Goal: Communication & Community: Answer question/provide support

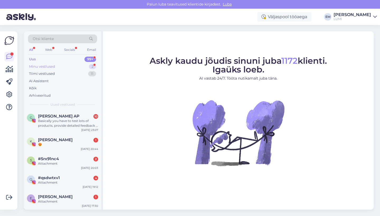
click at [82, 67] on div "Minu vestlused 2" at bounding box center [62, 66] width 69 height 7
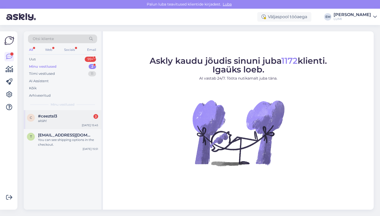
click at [79, 127] on div "c #ceeztsl3 2 aitäh! [DATE] 15:45" at bounding box center [62, 119] width 77 height 19
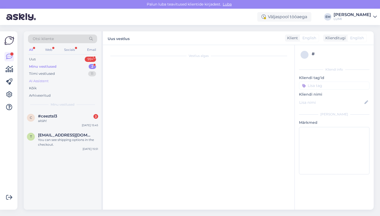
scroll to position [148, 0]
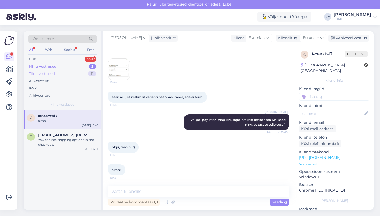
click at [79, 74] on div "Tiimi vestlused 11" at bounding box center [62, 73] width 69 height 7
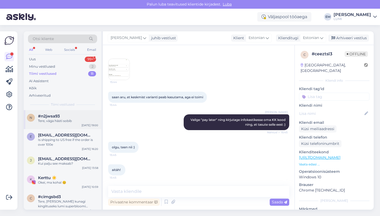
click at [79, 117] on div "#n2jwsa93" at bounding box center [68, 116] width 60 height 5
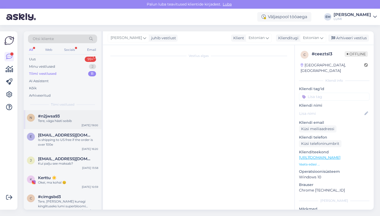
scroll to position [0, 0]
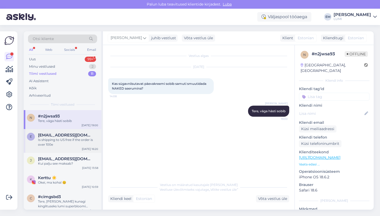
click at [75, 139] on div "Is shipping to US free if the order is over 100e" at bounding box center [68, 142] width 60 height 9
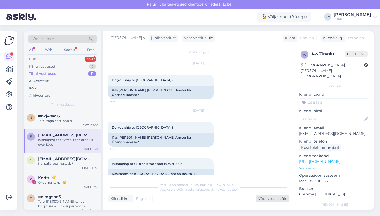
click at [262, 198] on div "Võta vestlus üle" at bounding box center [272, 198] width 33 height 7
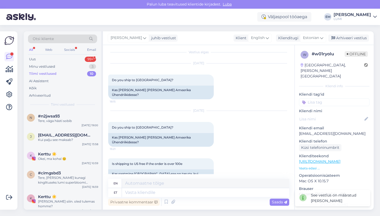
click at [211, 197] on div "Privaatne kommentaar Saada" at bounding box center [198, 202] width 181 height 10
click at [310, 39] on span "Estonian" at bounding box center [311, 38] width 16 height 6
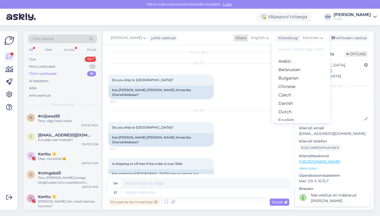
click at [263, 38] on span "English" at bounding box center [258, 38] width 14 height 6
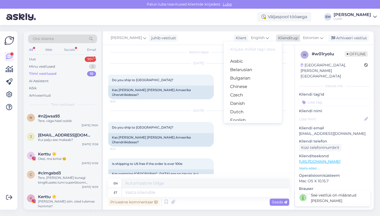
click at [313, 38] on span "Estonian" at bounding box center [311, 38] width 16 height 6
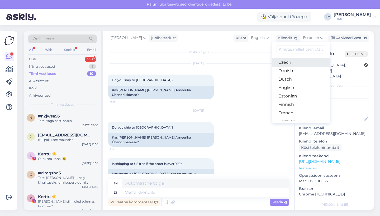
scroll to position [33, 0]
click at [299, 89] on link "English" at bounding box center [301, 87] width 58 height 8
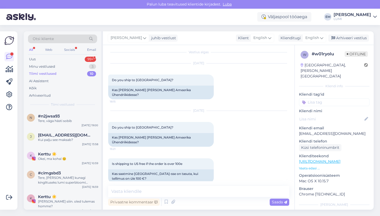
scroll to position [0, 0]
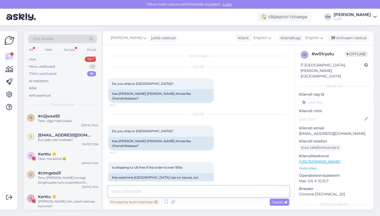
click at [184, 191] on textarea at bounding box center [198, 191] width 181 height 11
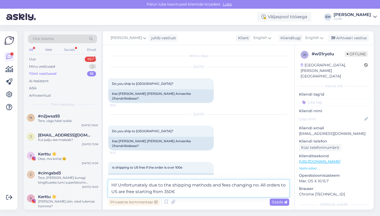
type textarea "Hi! Unfortunately due to the shipping methods and fees changing no. All orders …"
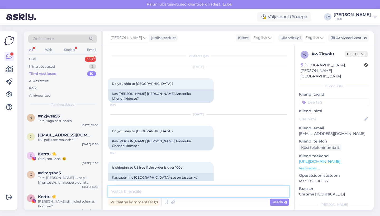
paste textarea "Hi! Thank you for reaching out. Unfortunately, due to recent updates made by ou…"
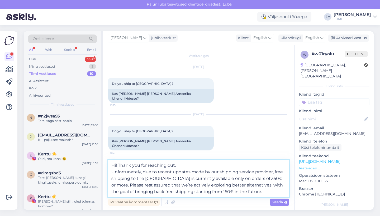
click at [112, 172] on textarea "Hi! Thank you for reaching out. Unfortunately, due to recent updates made by ou…" at bounding box center [198, 178] width 181 height 37
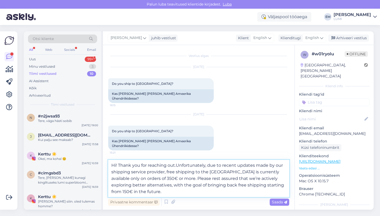
type textarea "Hi! Thank you for reaching out. Unfortunately, due to recent updates made by ou…"
click at [199, 190] on textarea "Hi! Thank you for reaching out. Unfortunately, due to recent updates made by ou…" at bounding box center [198, 178] width 181 height 37
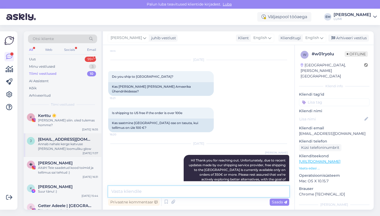
scroll to position [99, 0]
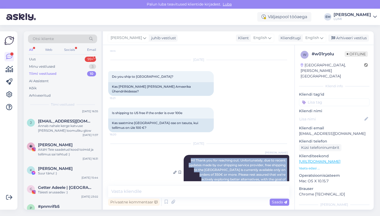
drag, startPoint x: 188, startPoint y: 144, endPoint x: 288, endPoint y: 172, distance: 102.8
click at [288, 172] on div "[PERSON_NAME] Hi! Thank you for reaching out. Unfortunately, due to recent upda…" at bounding box center [235, 172] width 105 height 35
copy span "Hi! Thank you for reaching out. Unfortunately, due to recent updates made by ou…"
click at [71, 59] on div "Uus 99+" at bounding box center [62, 59] width 69 height 7
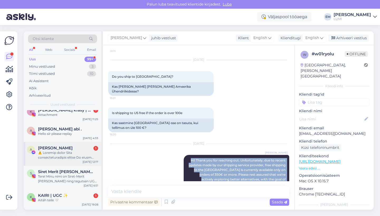
scroll to position [413, 0]
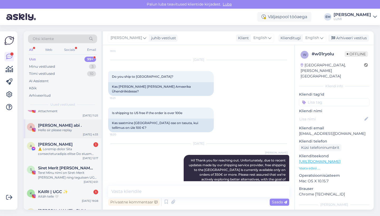
click at [63, 132] on div "Hello sir please replay" at bounding box center [68, 130] width 60 height 5
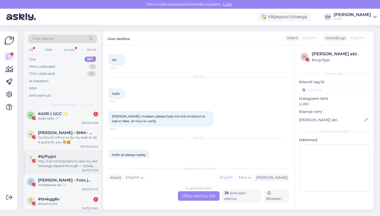
scroll to position [493, 0]
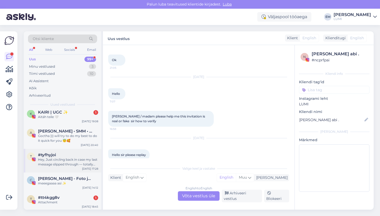
click at [64, 167] on div "t #tyfhyjoi Hey, Just circling back in case my last message slipped through — t…" at bounding box center [62, 161] width 77 height 24
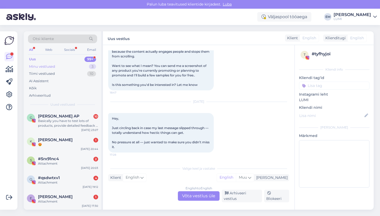
scroll to position [0, 0]
click at [75, 65] on div "Minu vestlused 3" at bounding box center [62, 66] width 69 height 7
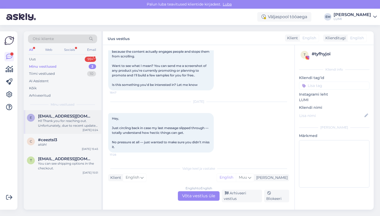
click at [75, 119] on div "Hi! Thank you for reaching out. Unfortunately, due to recent updates made by ou…" at bounding box center [68, 123] width 60 height 9
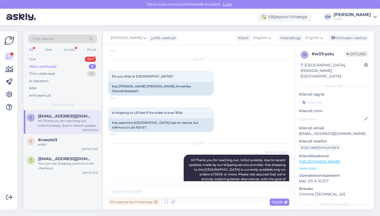
scroll to position [55, 0]
click at [186, 194] on textarea at bounding box center [198, 191] width 181 height 11
paste textarea "That said, shipping to the [GEOGRAPHIC_DATA] remains fully available, with a co…"
type textarea "That said, shipping to the [GEOGRAPHIC_DATA] remains fully available, with a co…"
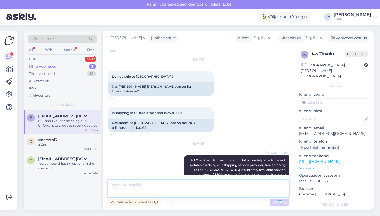
scroll to position [82, 0]
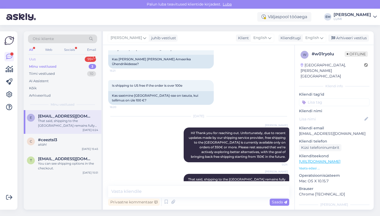
click at [69, 60] on div "Uus 99+" at bounding box center [62, 59] width 69 height 7
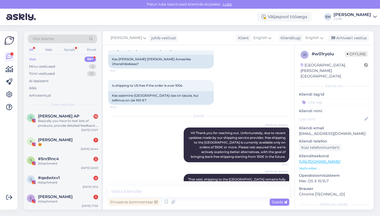
click at [61, 60] on div "Uus 99+" at bounding box center [62, 59] width 69 height 7
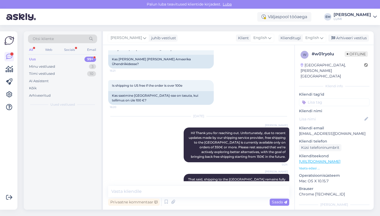
click at [61, 60] on div "Uus 99+" at bounding box center [62, 59] width 69 height 7
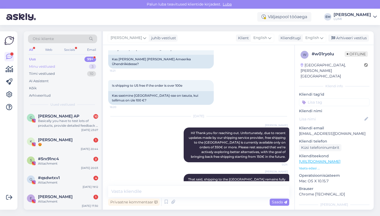
click at [64, 68] on div "Minu vestlused 3" at bounding box center [62, 66] width 69 height 7
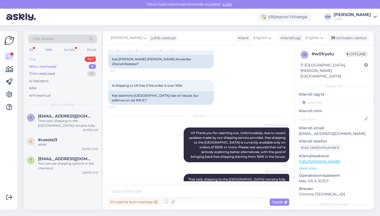
click at [52, 56] on div "Uus 99+" at bounding box center [62, 59] width 69 height 7
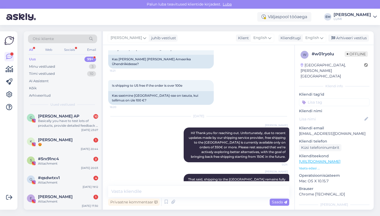
scroll to position [0, 0]
